Goal: Transaction & Acquisition: Purchase product/service

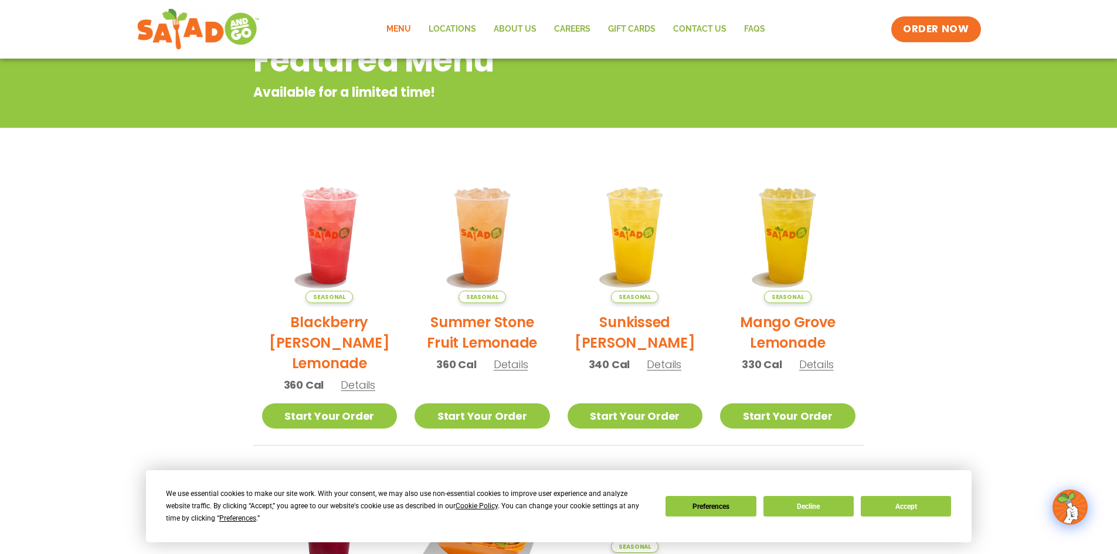
scroll to position [176, 0]
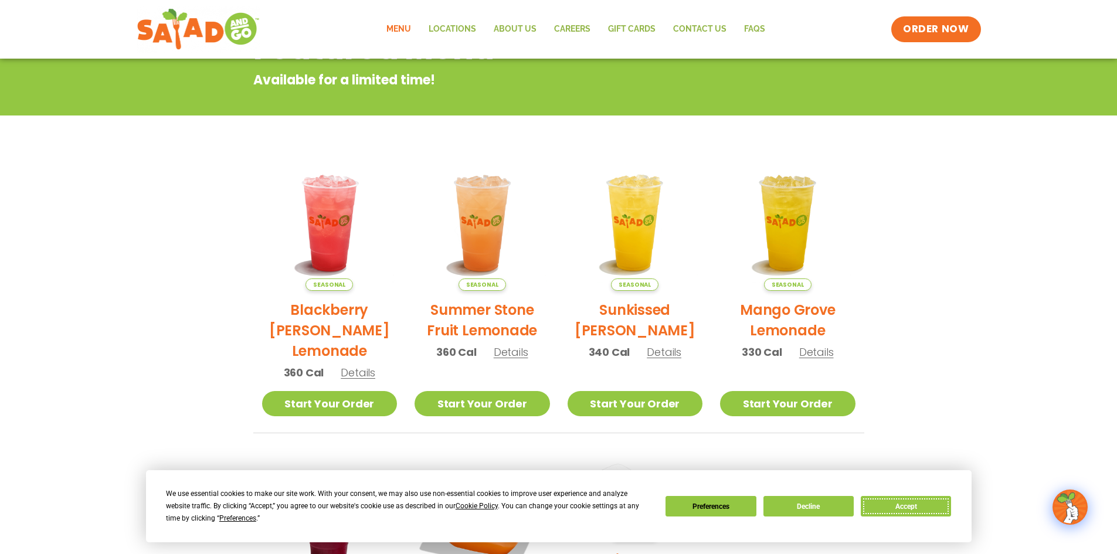
click at [881, 504] on button "Accept" at bounding box center [906, 506] width 90 height 21
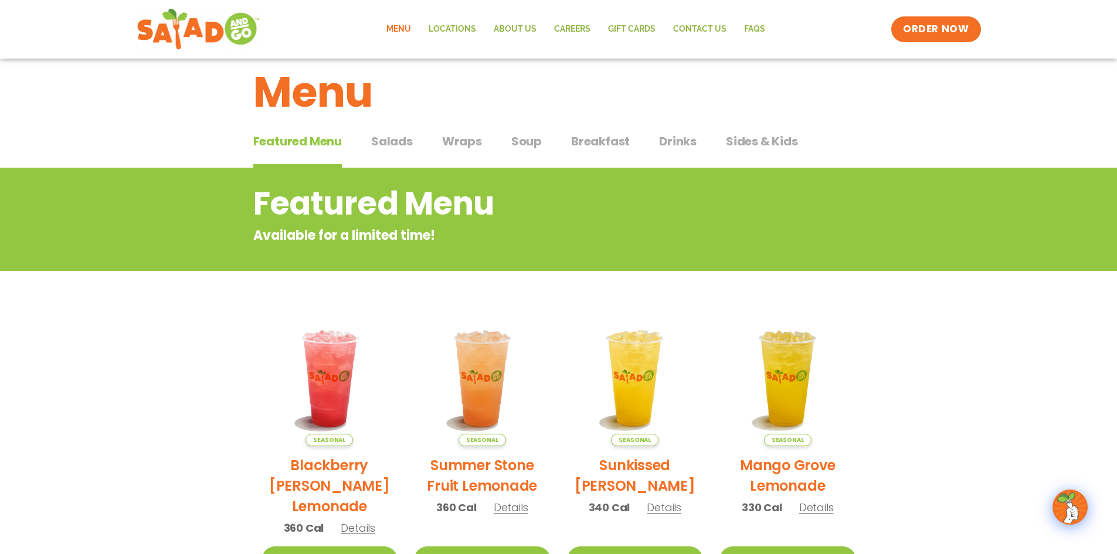
scroll to position [0, 0]
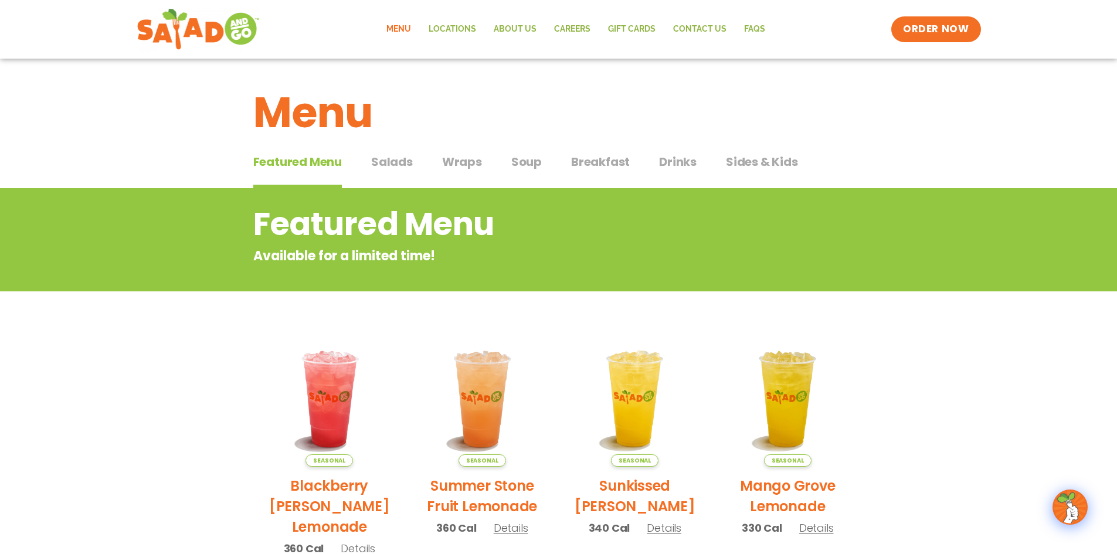
click at [392, 164] on span "Salads" at bounding box center [392, 162] width 42 height 18
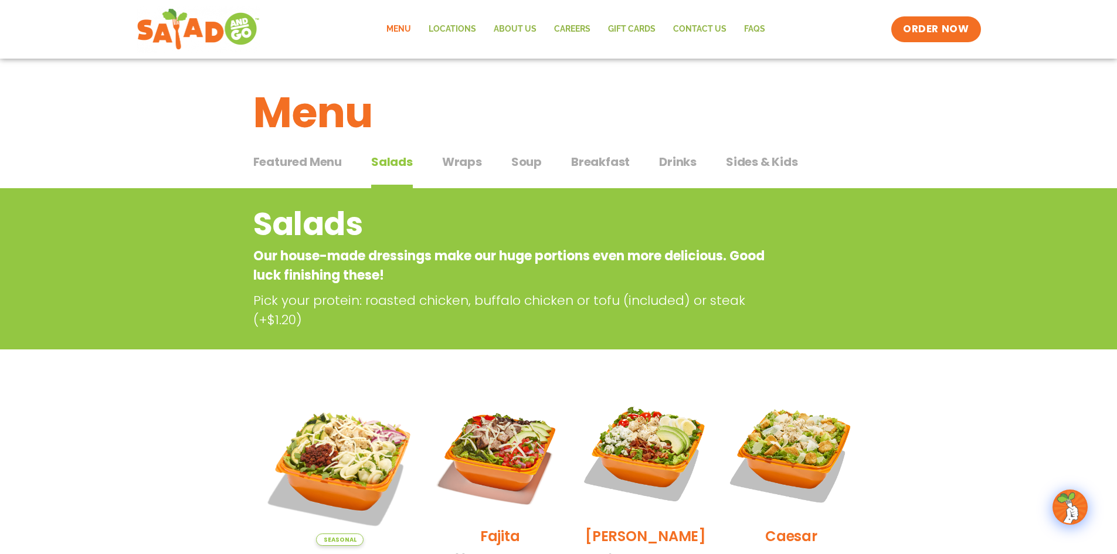
click at [463, 171] on button "Wraps Wraps" at bounding box center [462, 171] width 40 height 36
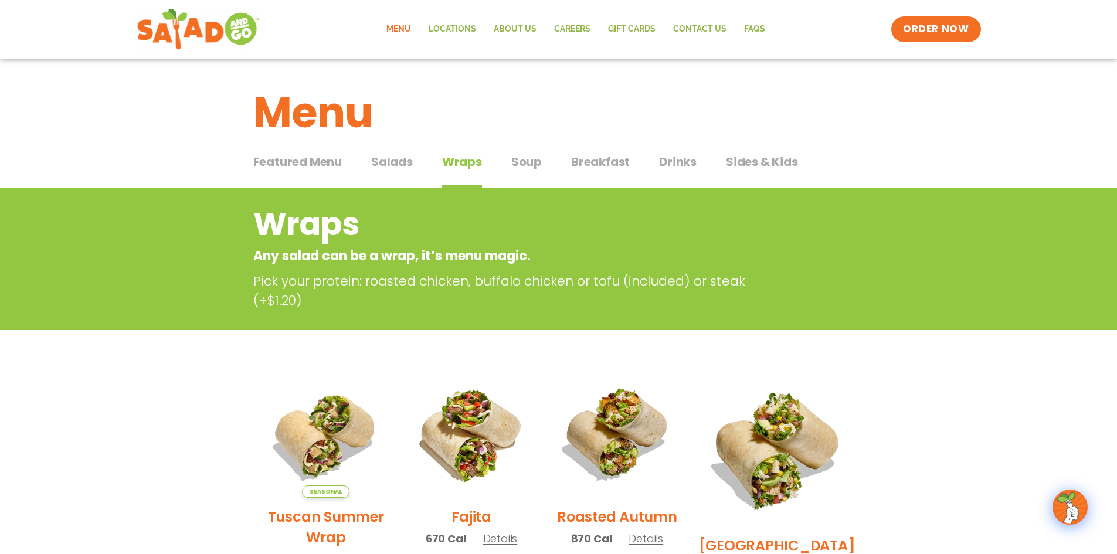
click at [521, 165] on span "Soup" at bounding box center [526, 162] width 31 height 18
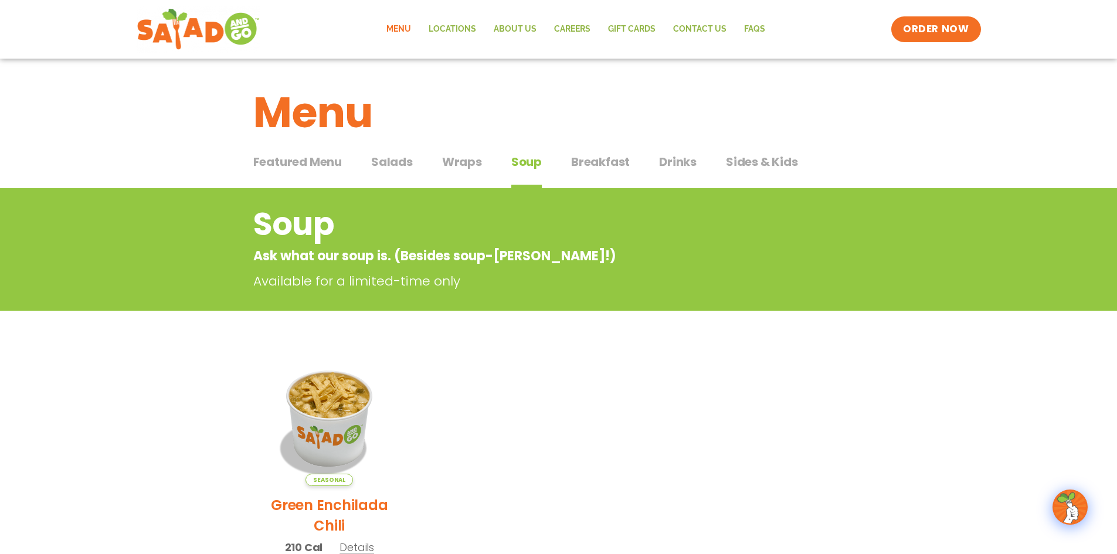
click at [380, 163] on span "Salads" at bounding box center [392, 162] width 42 height 18
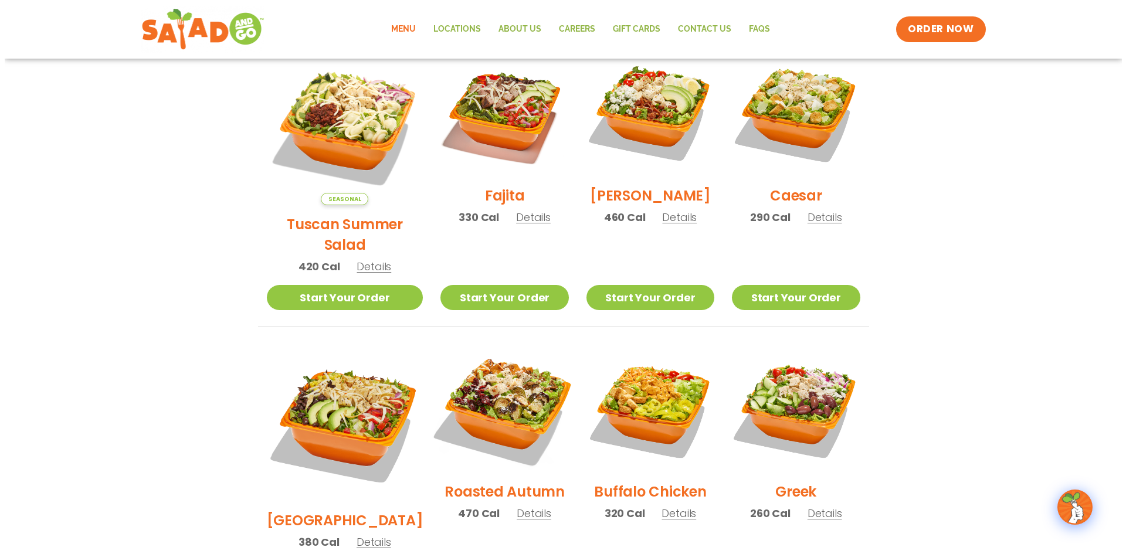
scroll to position [411, 0]
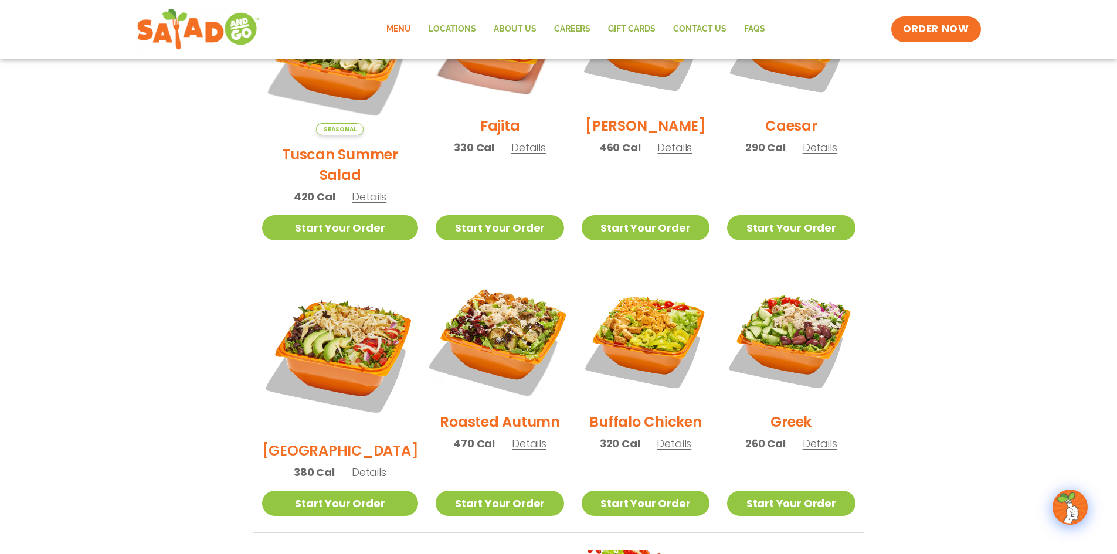
click at [488, 305] on img at bounding box center [500, 339] width 150 height 150
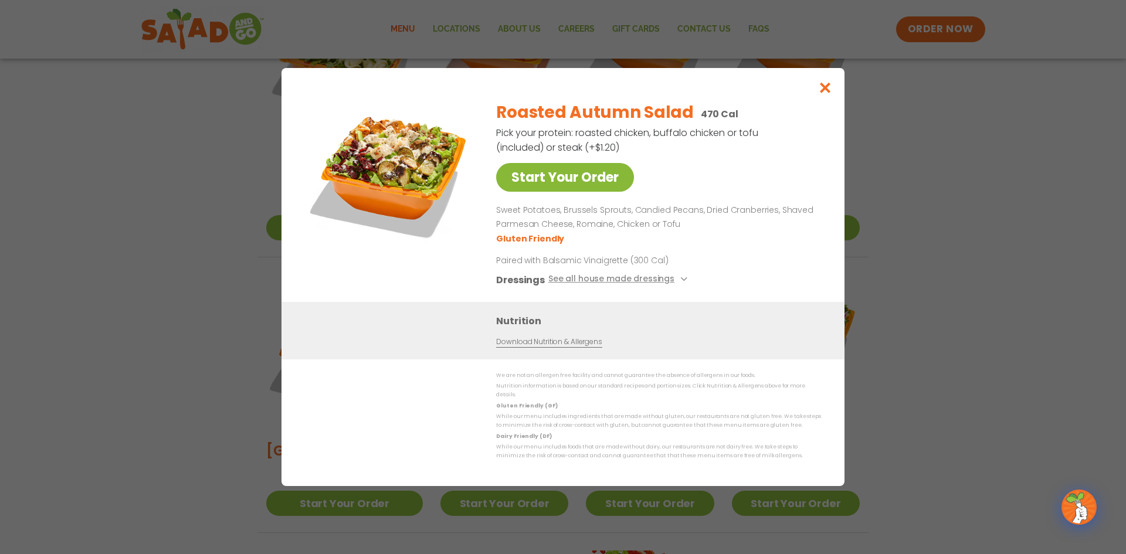
click at [560, 179] on link "Start Your Order" at bounding box center [565, 177] width 138 height 29
